Goal: Task Accomplishment & Management: Use online tool/utility

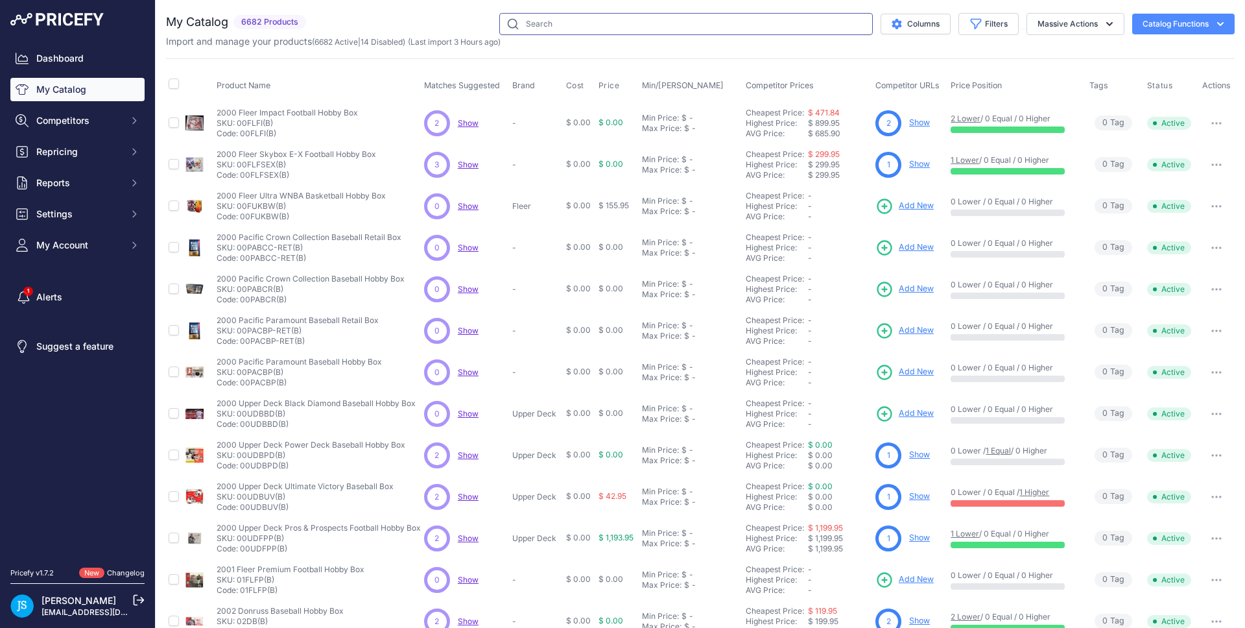
click at [571, 21] on input "text" at bounding box center [686, 24] width 374 height 22
paste input "2023 Panini Contenders Football Hobby Blaster"
type input "2023 Panini Contenders Football Hobby Blaster"
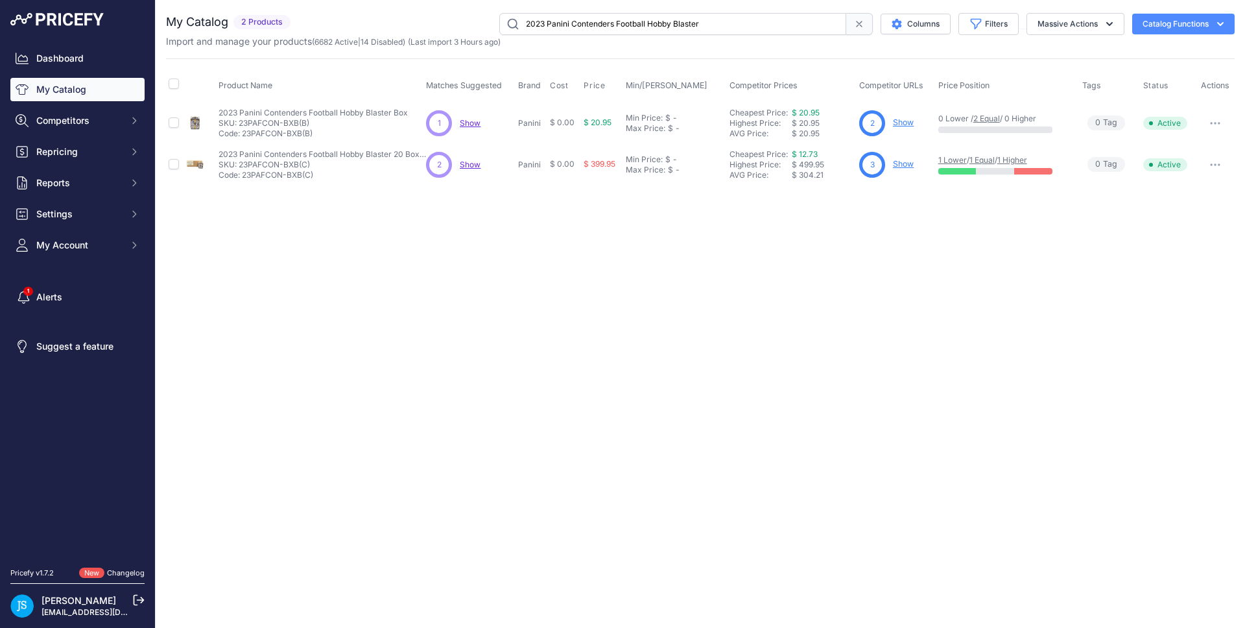
click at [903, 126] on link "Show" at bounding box center [903, 122] width 21 height 10
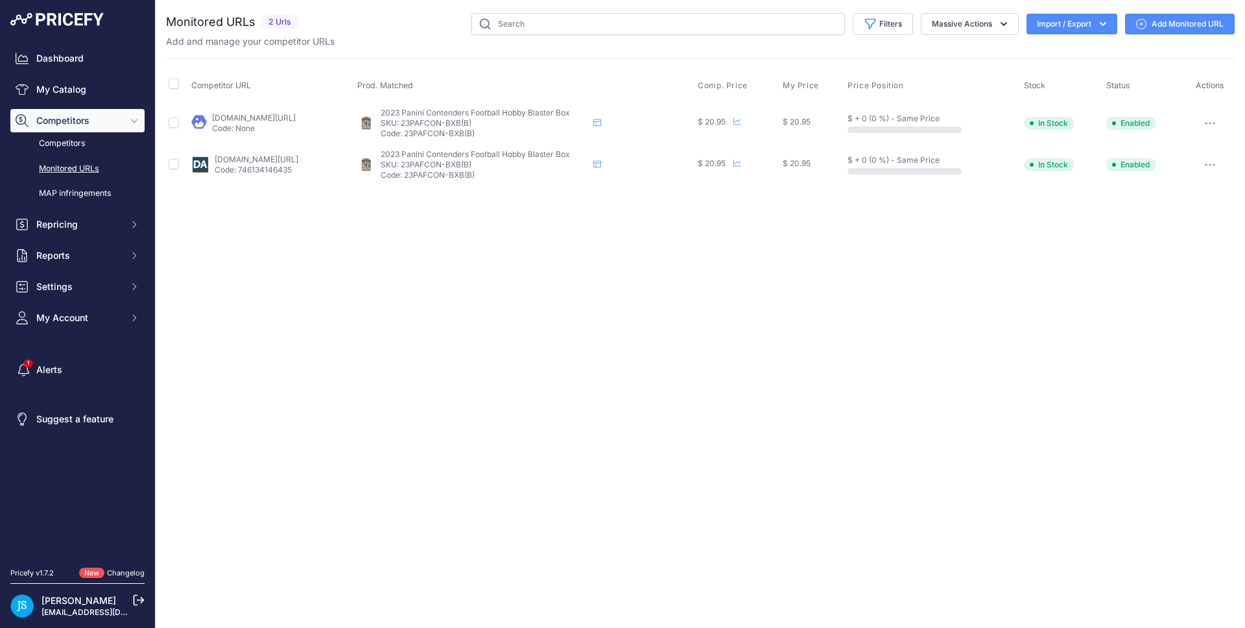
click at [1153, 24] on link "Add Monitored URL" at bounding box center [1180, 24] width 110 height 21
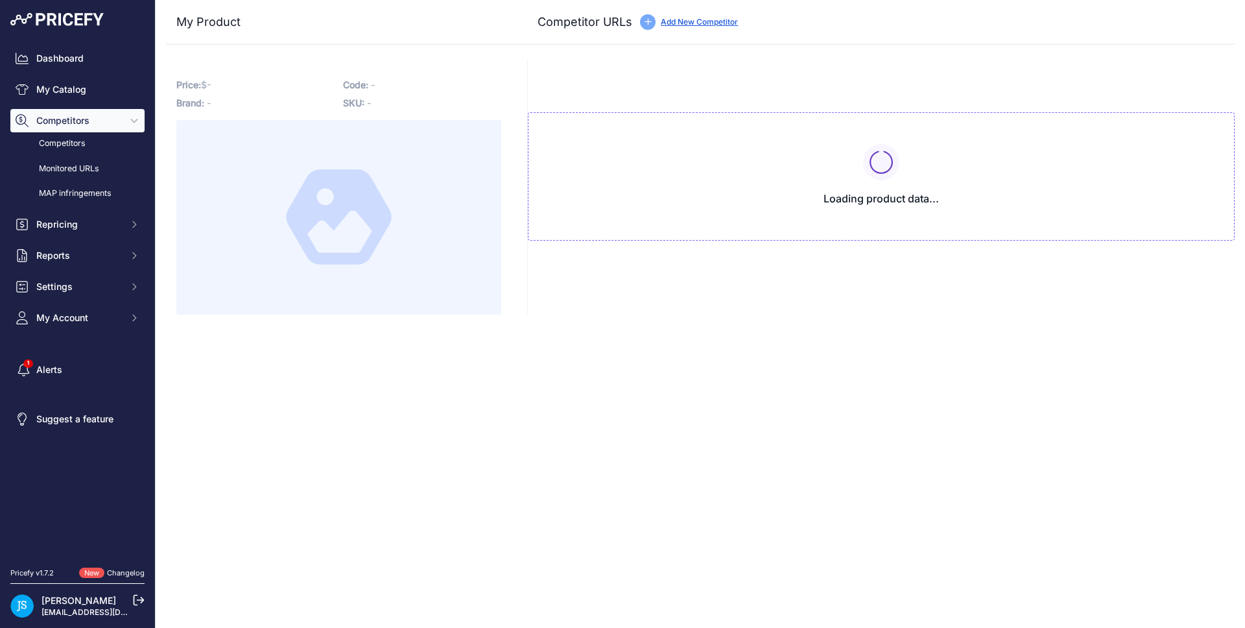
type input "[DOMAIN_NAME][URL]"
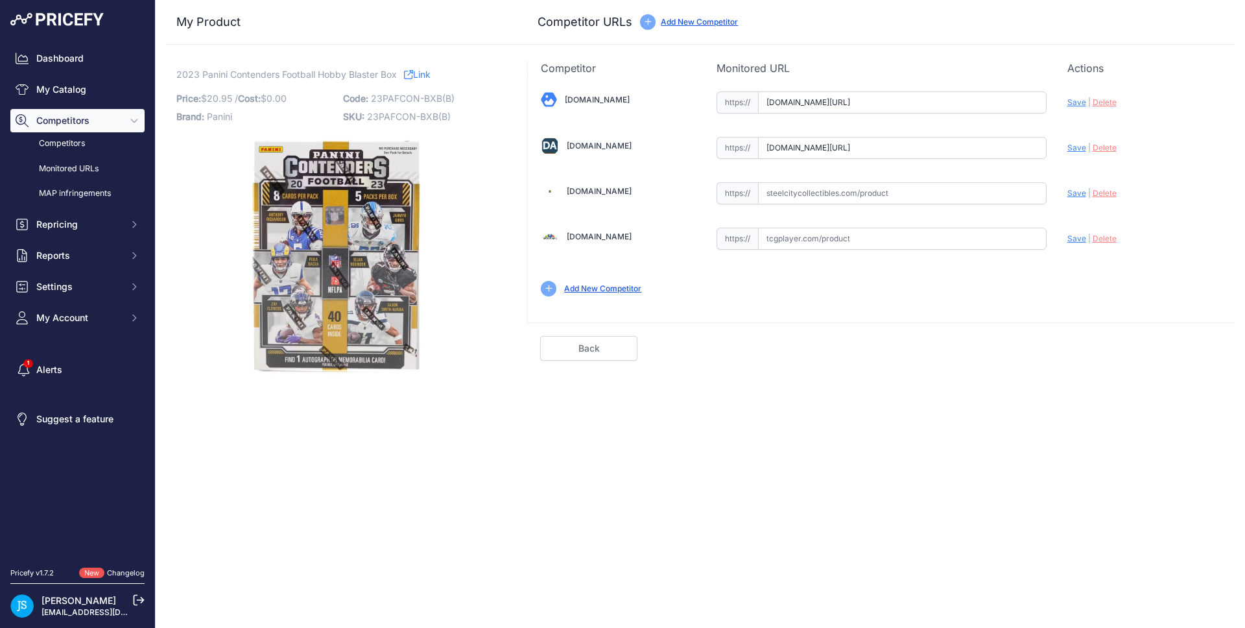
click at [863, 193] on input "text" at bounding box center [902, 193] width 289 height 22
paste input "https://www.steelcitycollectibles.com/i/2023-panini-contenders-football-hobby-5…"
click at [1078, 191] on span "Save" at bounding box center [1077, 193] width 19 height 10
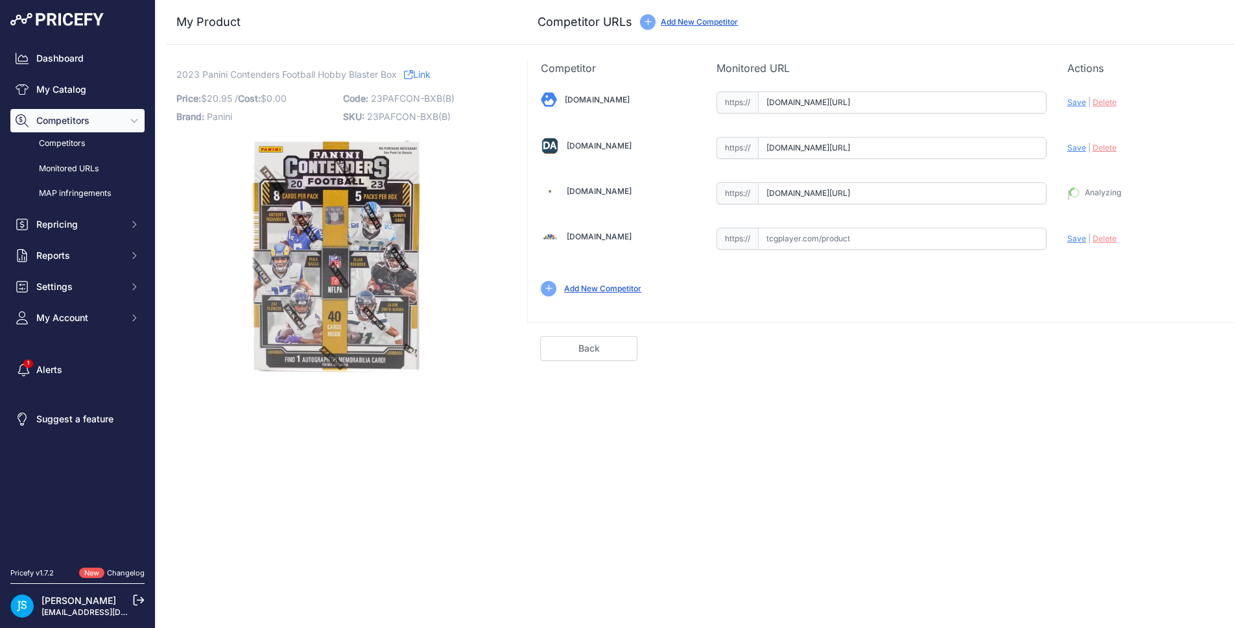
type input "https://www.steelcitycollectibles.com/i/2023-panini-contenders-football-hobby-5…"
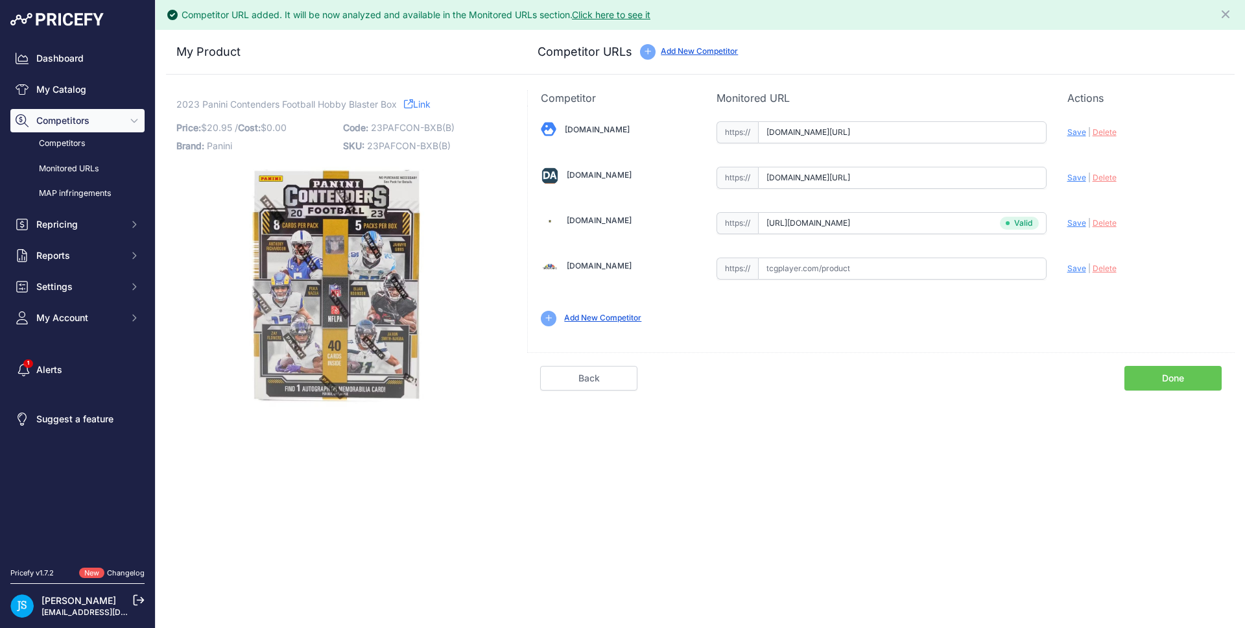
click at [1077, 182] on span "Save" at bounding box center [1077, 178] width 19 height 10
type input "https://www.dacardworld.com/sports-cards/2023-panini-contenders-football-5-pack…"
click at [1076, 134] on span "Save" at bounding box center [1077, 132] width 19 height 10
type input "https://www.blowoutcards.com/2023-panini-contenders-football-blaster-box.html?p…"
drag, startPoint x: 176, startPoint y: 103, endPoint x: 379, endPoint y: 99, distance: 202.4
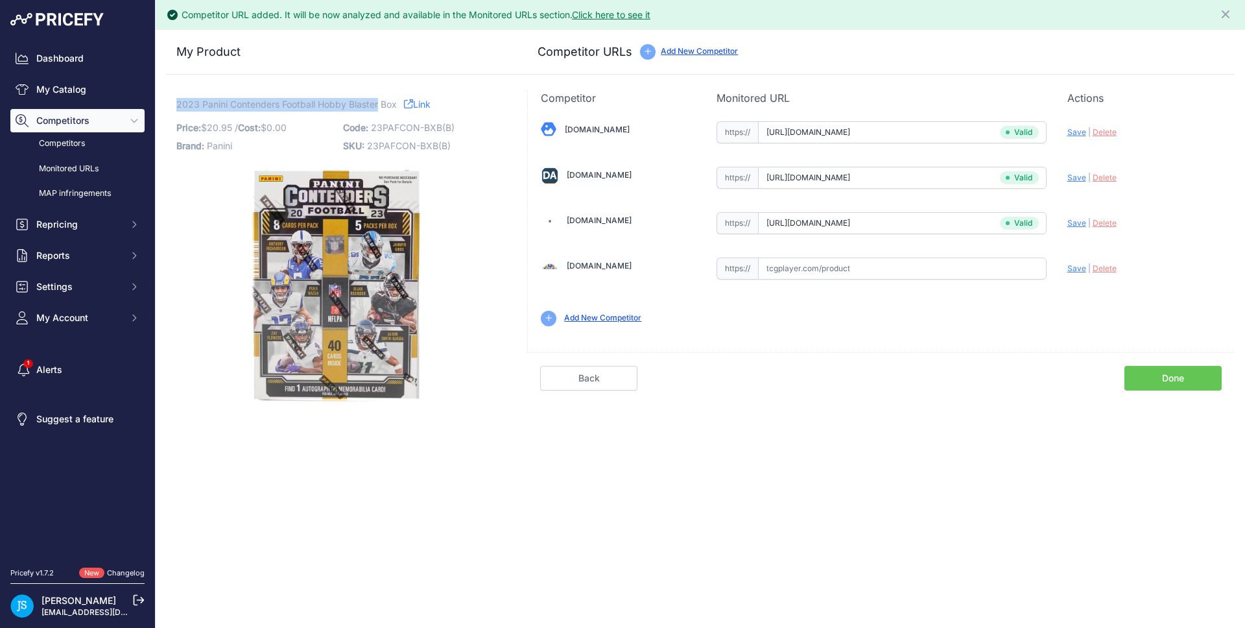
click at [379, 99] on span "2023 Panini Contenders Football Hobby Blaster Box" at bounding box center [286, 104] width 221 height 16
copy span "2023 Panini Contenders Football Hobby Blaster"
click at [82, 82] on link "My Catalog" at bounding box center [77, 89] width 134 height 23
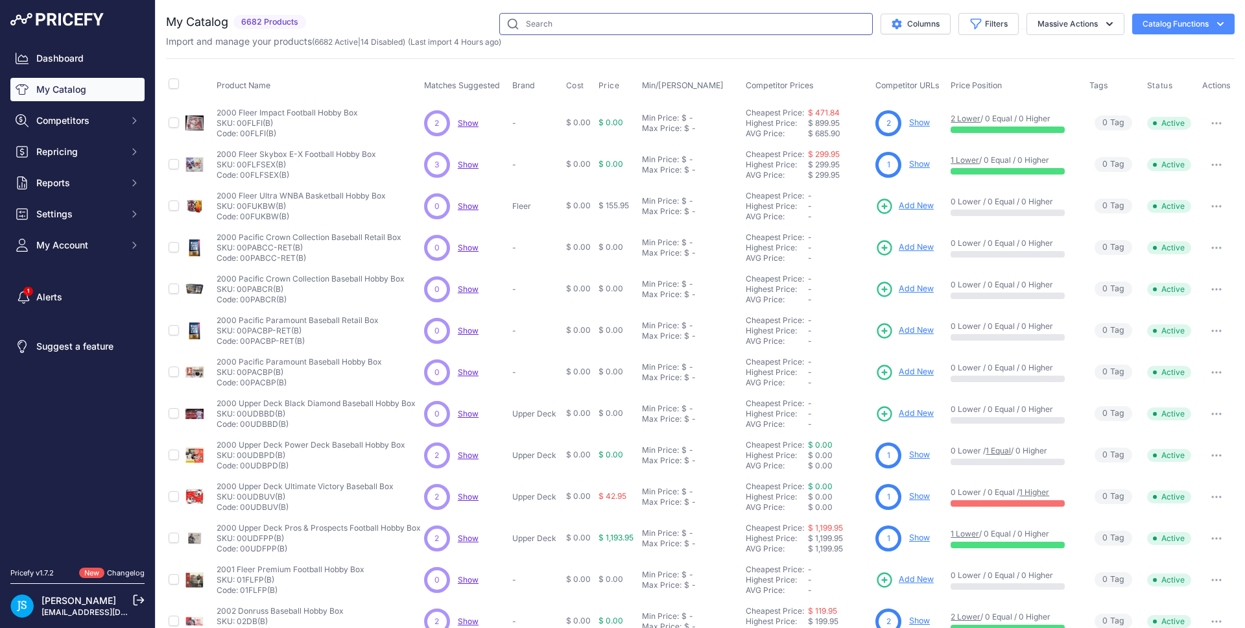
click at [621, 28] on input "text" at bounding box center [686, 24] width 374 height 22
paste input "2023 Panini Contenders Football Hobby Blaster"
type input "2023 Panini Contenders Football Hobby Blaster"
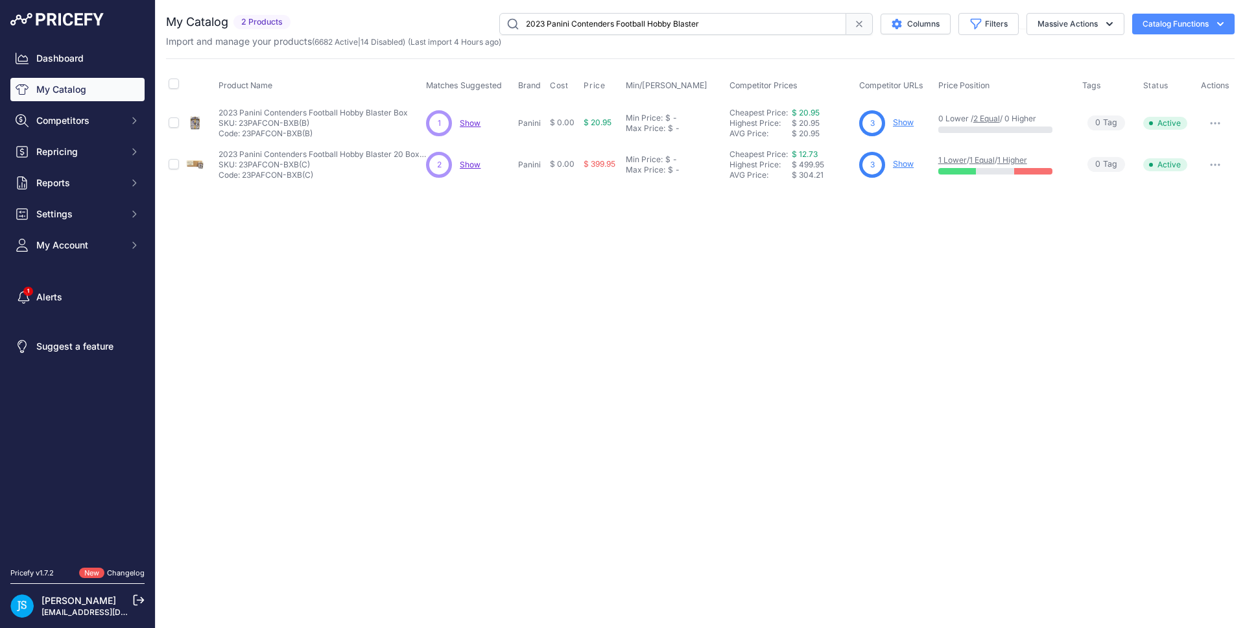
click at [906, 166] on link "Show" at bounding box center [903, 164] width 21 height 10
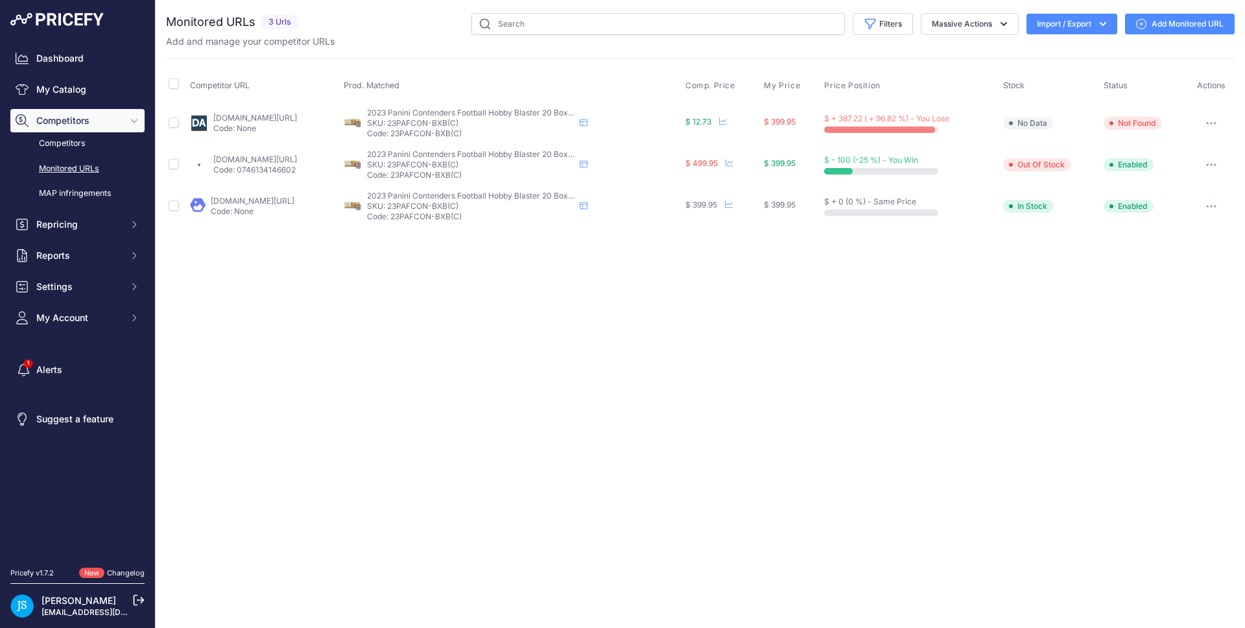
click at [1184, 16] on link "Add Monitored URL" at bounding box center [1180, 24] width 110 height 21
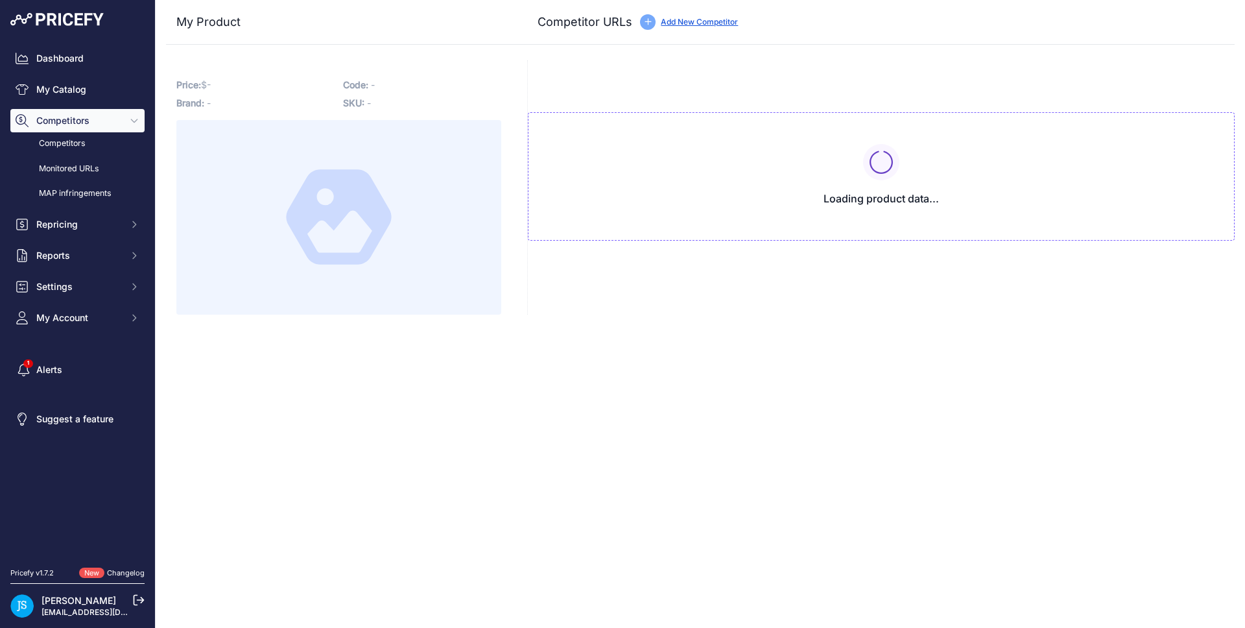
type input "[DOMAIN_NAME][URL]"
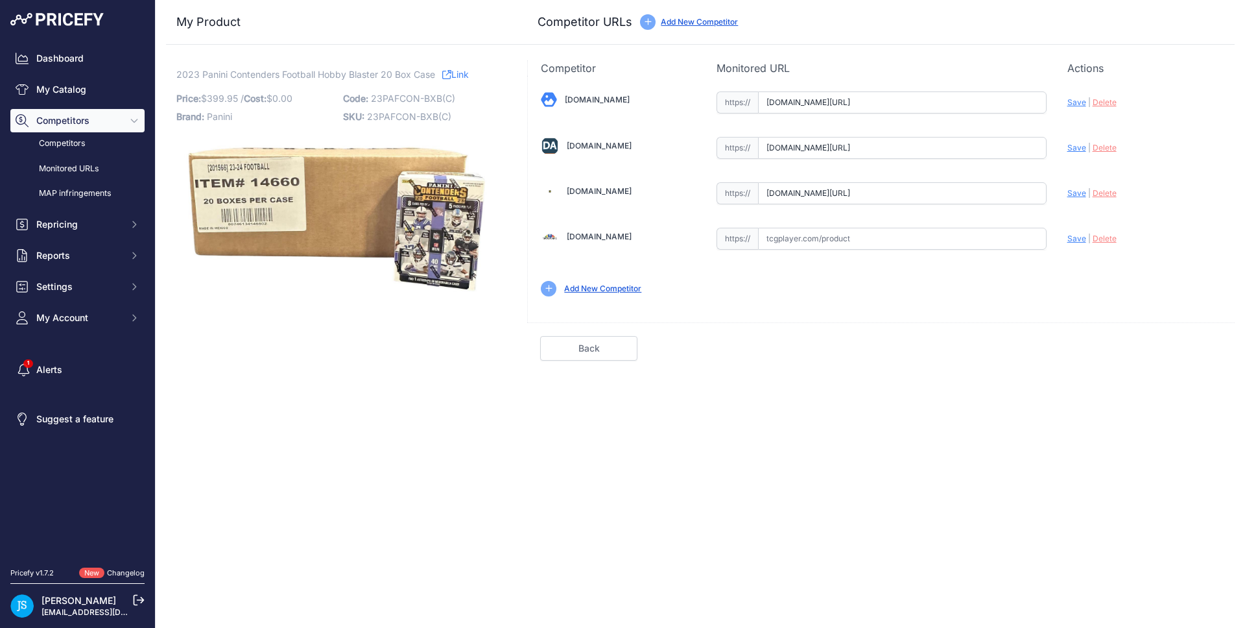
scroll to position [0, 126]
drag, startPoint x: 988, startPoint y: 145, endPoint x: 1031, endPoint y: 142, distance: 43.5
click at [1031, 142] on input "[DOMAIN_NAME][URL]" at bounding box center [902, 148] width 289 height 22
click at [1099, 143] on span "Delete" at bounding box center [1105, 148] width 24 height 10
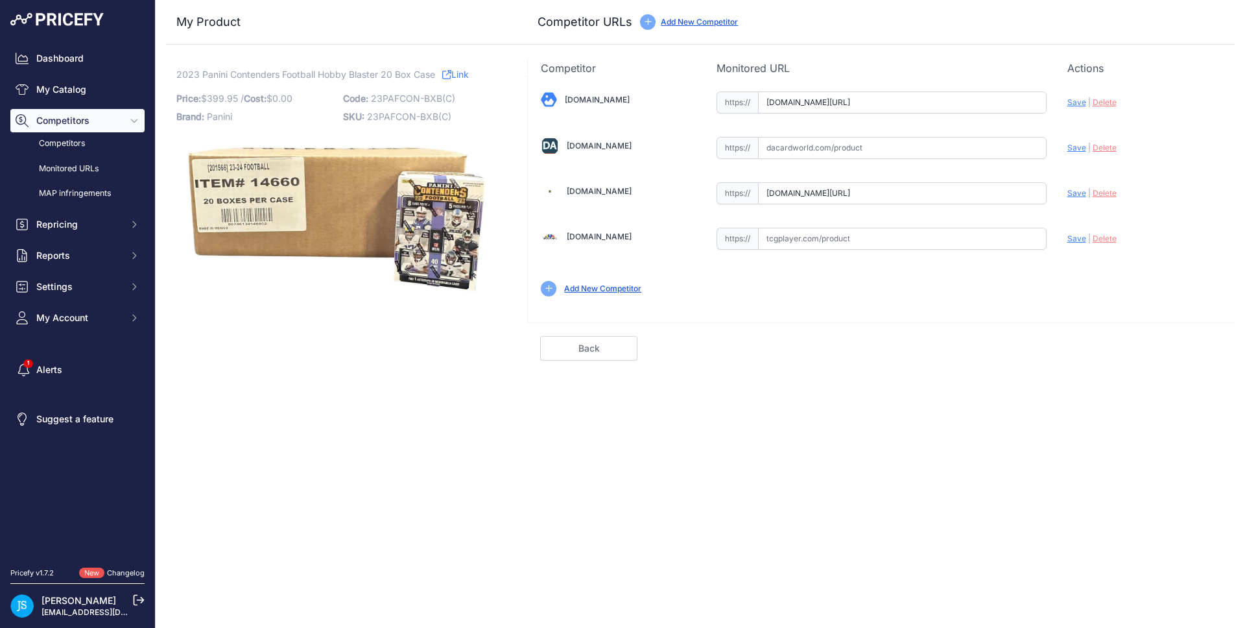
drag, startPoint x: 981, startPoint y: 104, endPoint x: 1035, endPoint y: 102, distance: 53.2
click at [1035, 102] on input "[DOMAIN_NAME][URL]" at bounding box center [902, 102] width 289 height 22
drag, startPoint x: 1027, startPoint y: 194, endPoint x: 1053, endPoint y: 191, distance: 26.7
click at [1053, 191] on div "[DOMAIN_NAME] Valid Save" at bounding box center [881, 193] width 707 height 234
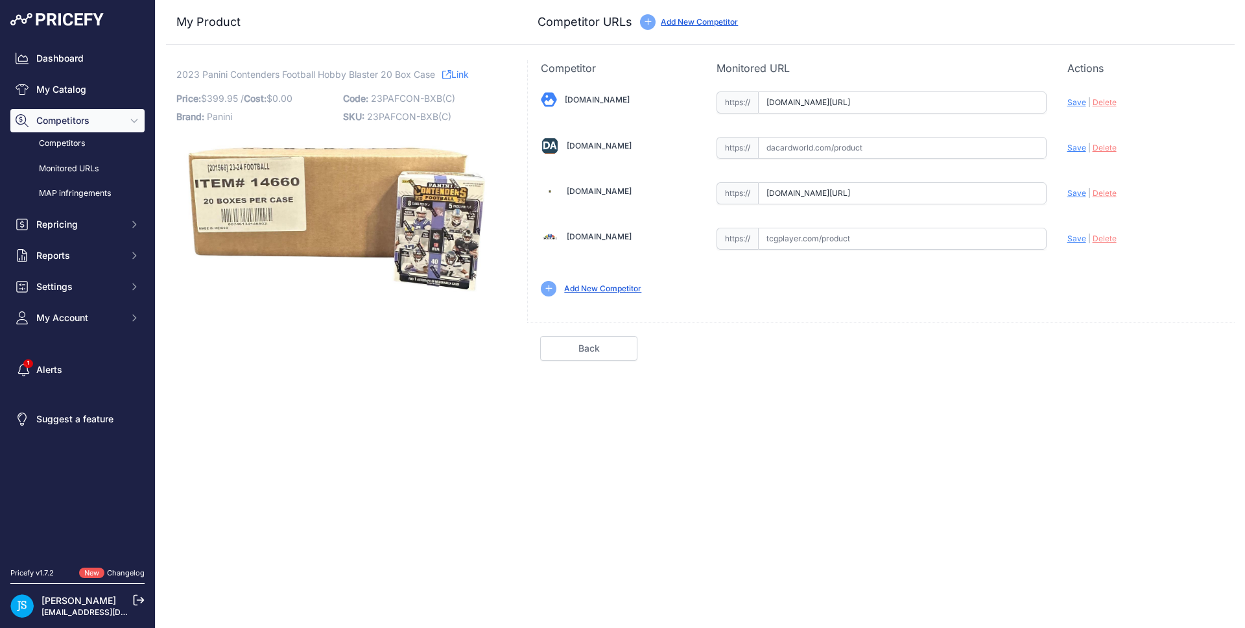
click at [1077, 191] on span "Save" at bounding box center [1077, 193] width 19 height 10
type input "[URL][DOMAIN_NAME]"
click at [947, 148] on input "text" at bounding box center [902, 148] width 289 height 22
paste input "[URL][DOMAIN_NAME]"
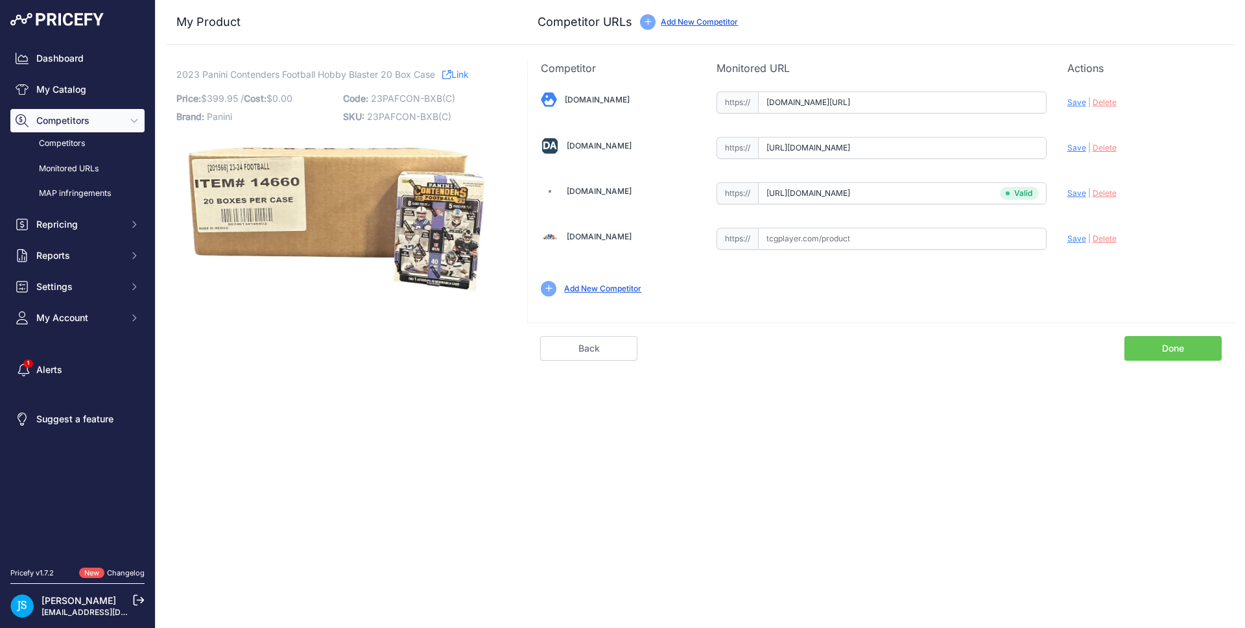
scroll to position [0, 150]
click at [1070, 146] on span "Save" at bounding box center [1077, 148] width 19 height 10
type input "[URL][DOMAIN_NAME]"
click at [906, 104] on input "[DOMAIN_NAME][URL]" at bounding box center [902, 102] width 289 height 22
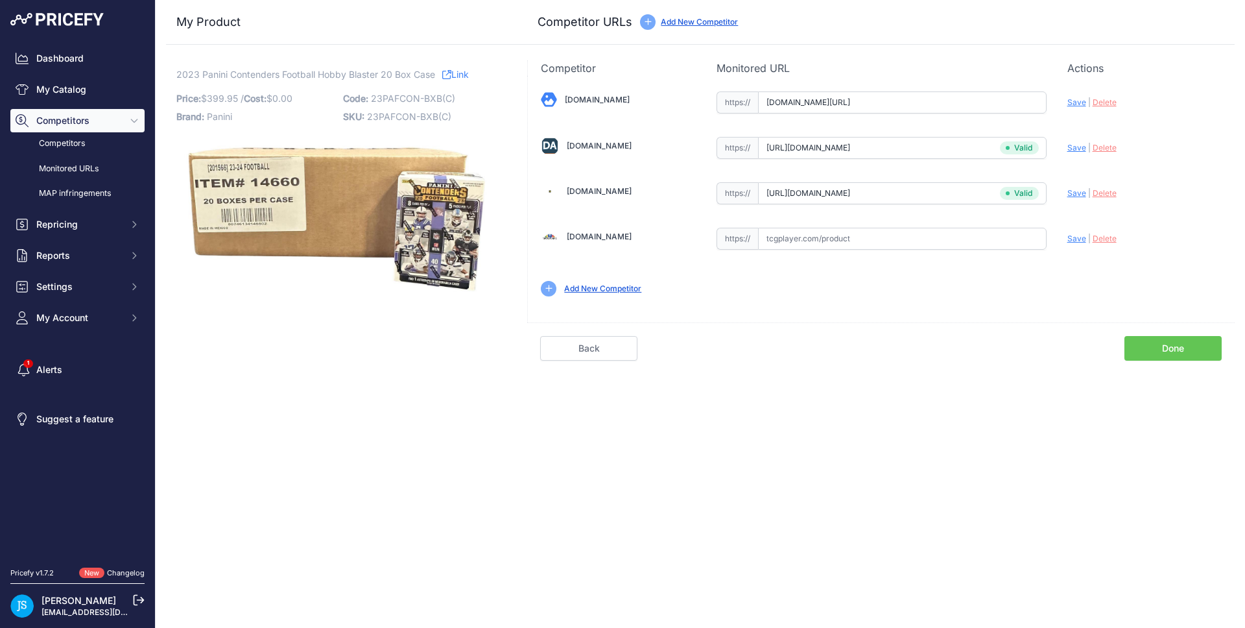
click at [906, 104] on input "[DOMAIN_NAME][URL]" at bounding box center [902, 102] width 289 height 22
paste input "[URL][DOMAIN_NAME]"
click at [1082, 101] on span "Save" at bounding box center [1077, 102] width 19 height 10
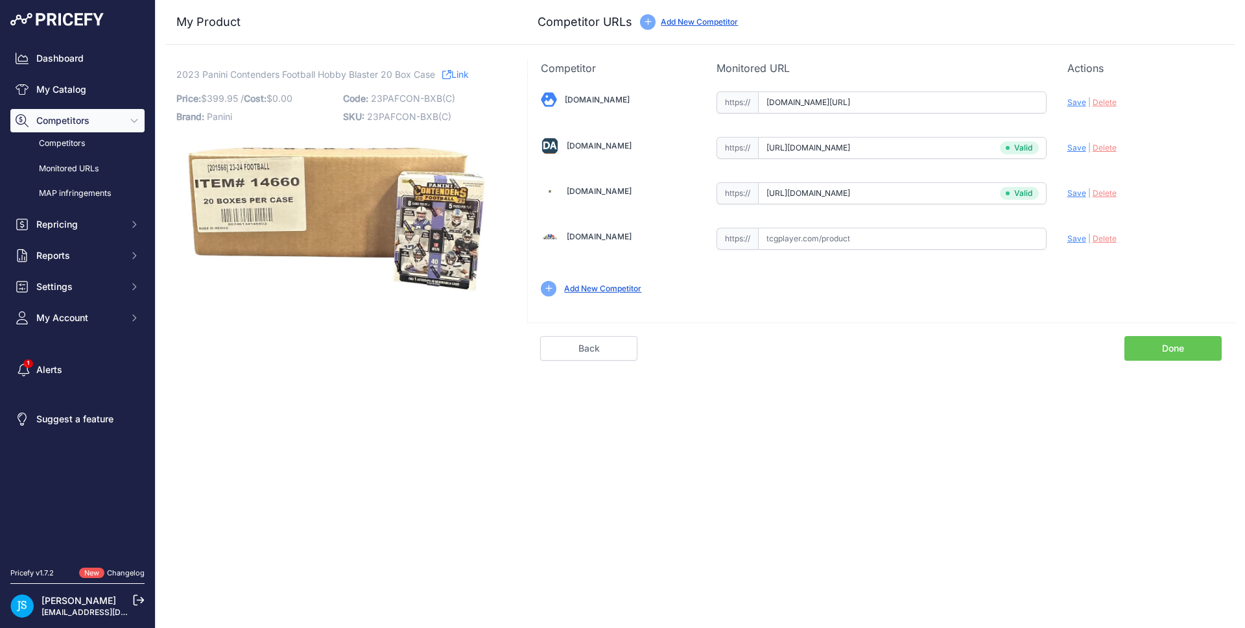
scroll to position [0, 0]
type input "[URL][DOMAIN_NAME]"
